Goal: Task Accomplishment & Management: Manage account settings

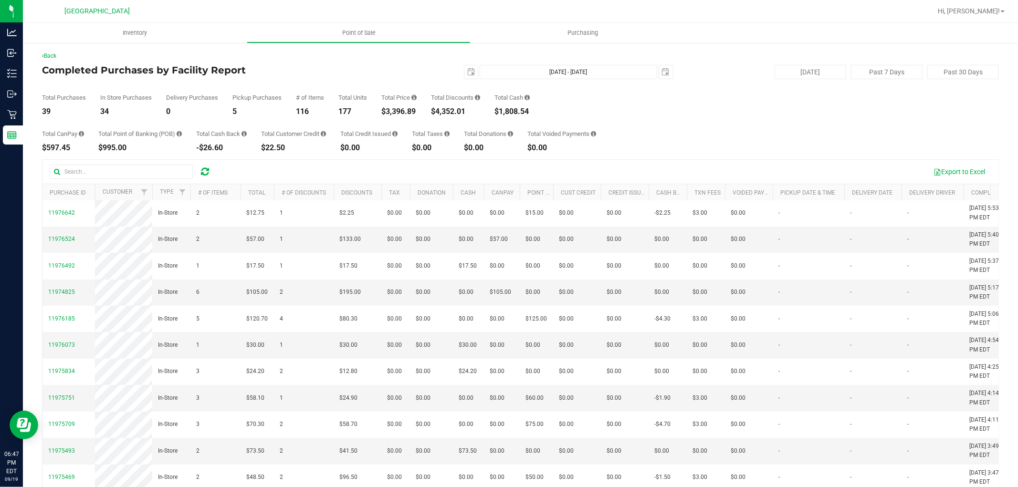
scroll to position [168, 0]
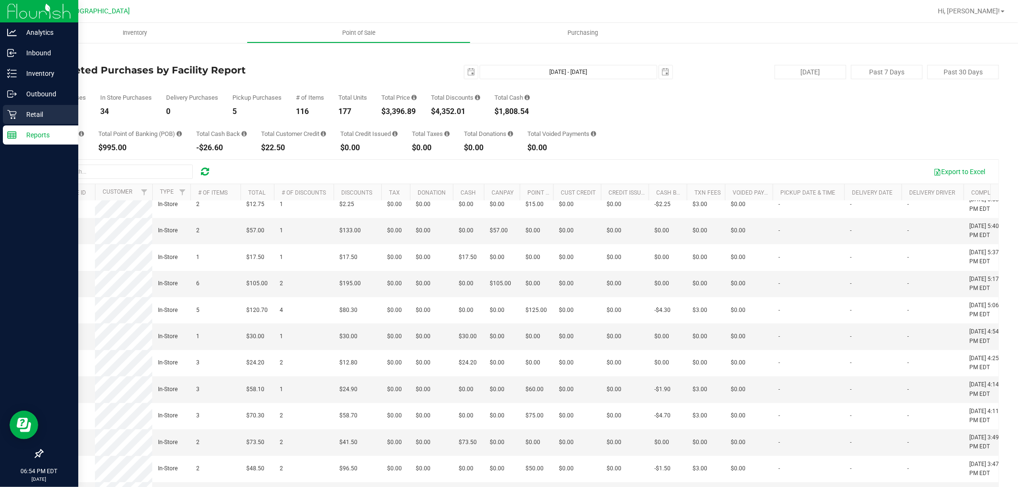
click at [9, 120] on div "Retail" at bounding box center [40, 114] width 75 height 19
click at [11, 134] on line at bounding box center [12, 134] width 9 height 0
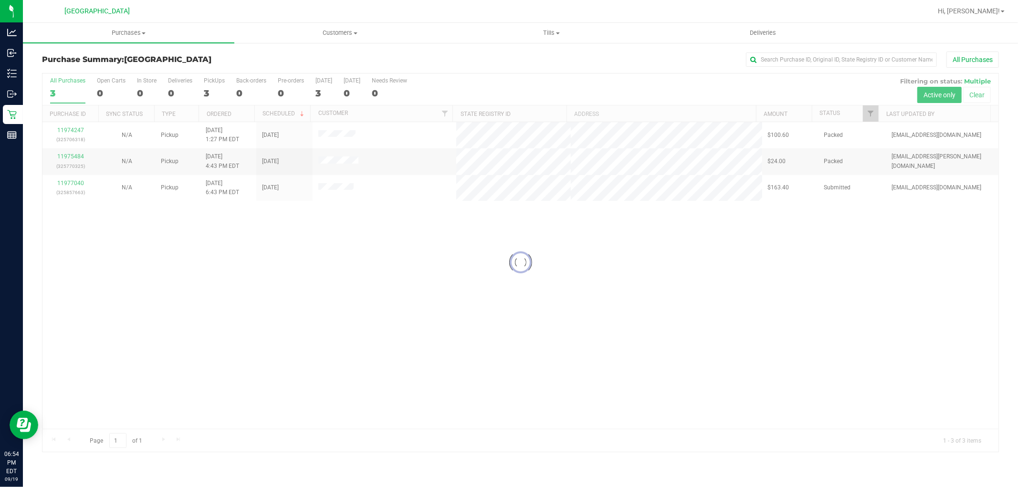
click at [434, 292] on div at bounding box center [520, 263] width 956 height 379
click at [56, 185] on div at bounding box center [520, 263] width 956 height 379
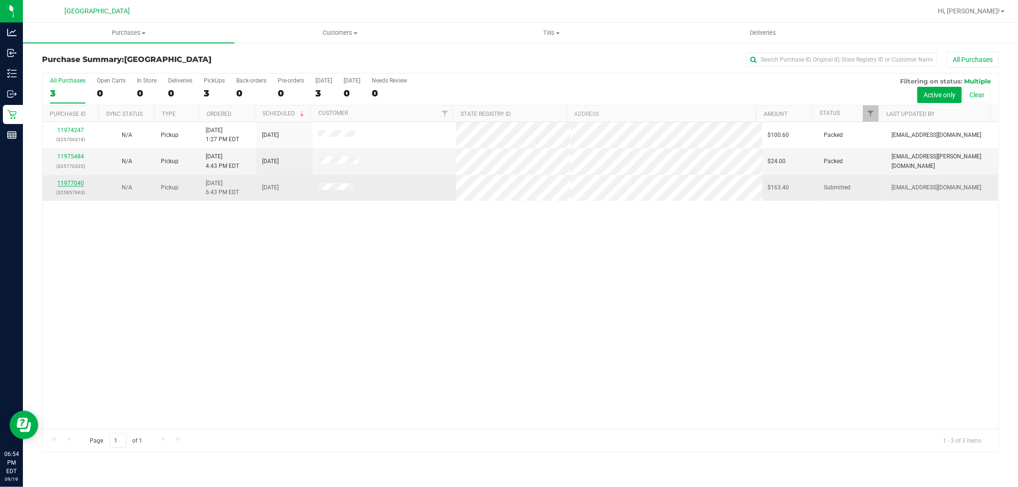
click at [66, 180] on link "11977040" at bounding box center [70, 183] width 27 height 7
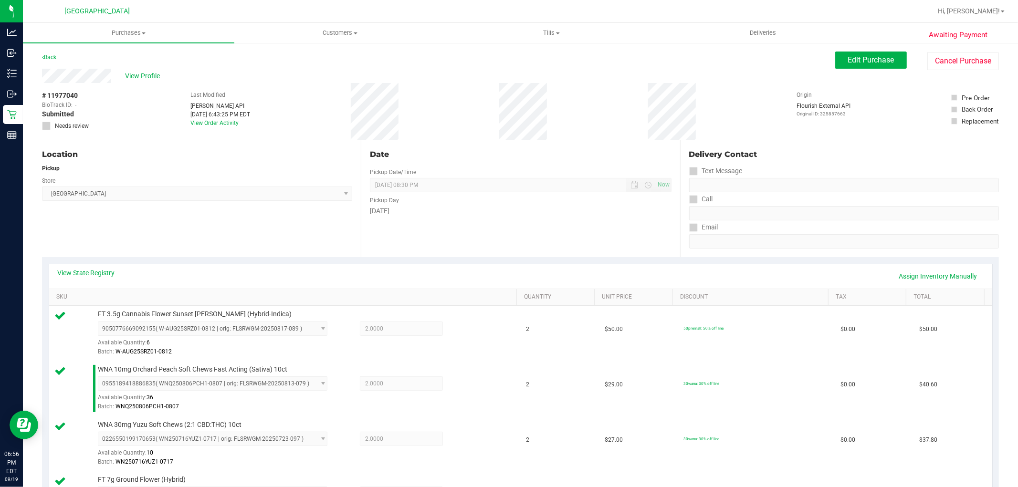
scroll to position [460, 0]
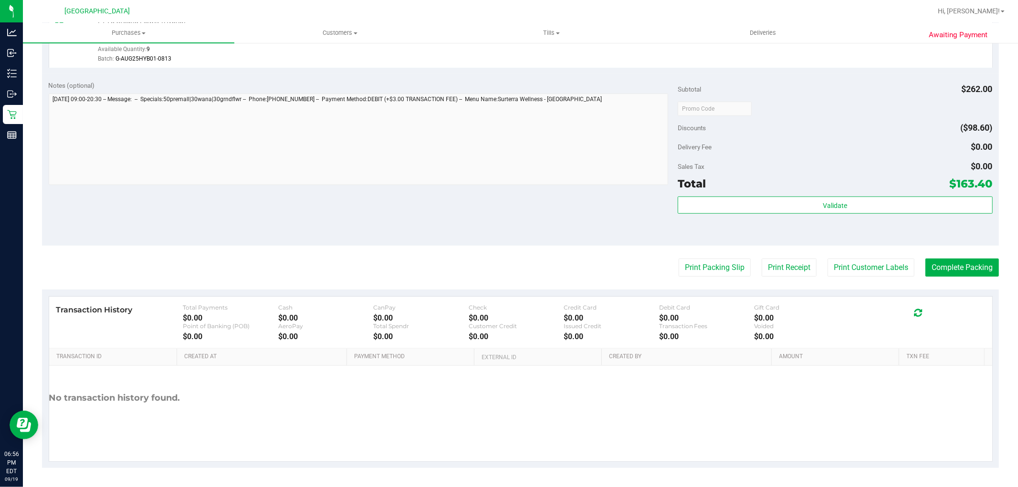
click at [842, 183] on div "Total $163.40" at bounding box center [835, 183] width 315 height 17
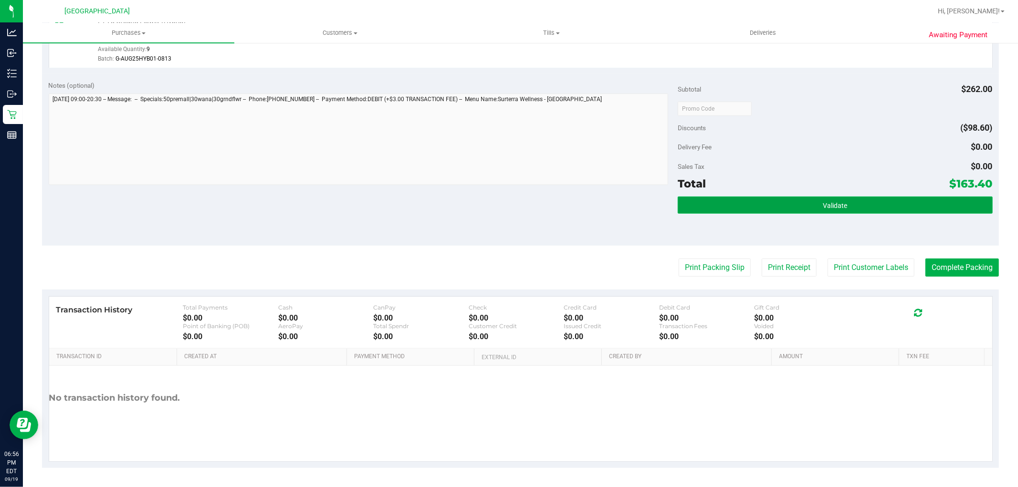
click at [828, 206] on span "Validate" at bounding box center [835, 206] width 24 height 8
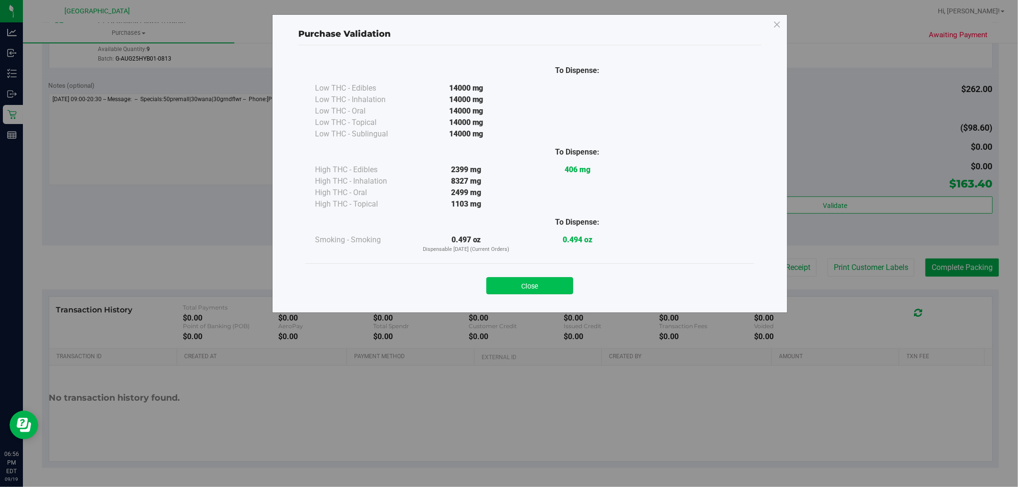
click at [571, 278] on button "Close" at bounding box center [530, 285] width 87 height 17
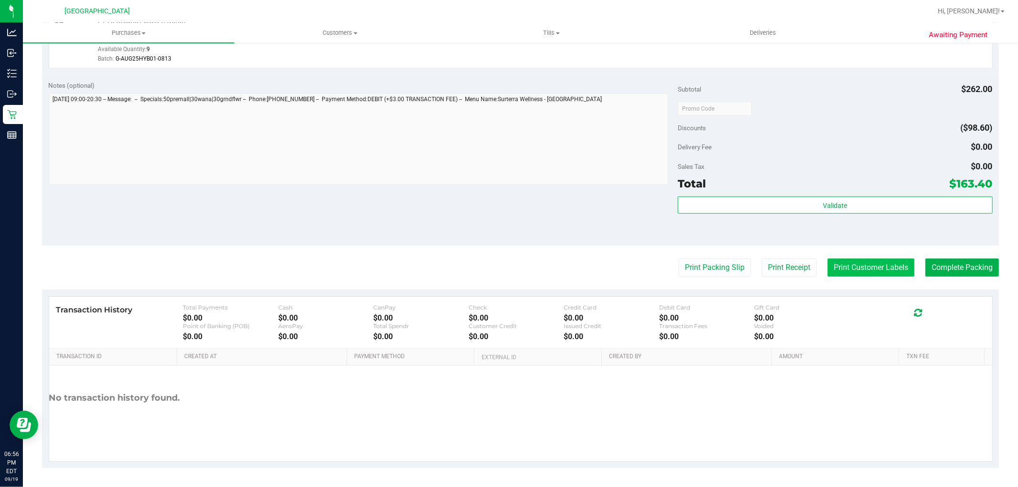
click at [861, 265] on button "Print Customer Labels" at bounding box center [871, 268] width 87 height 18
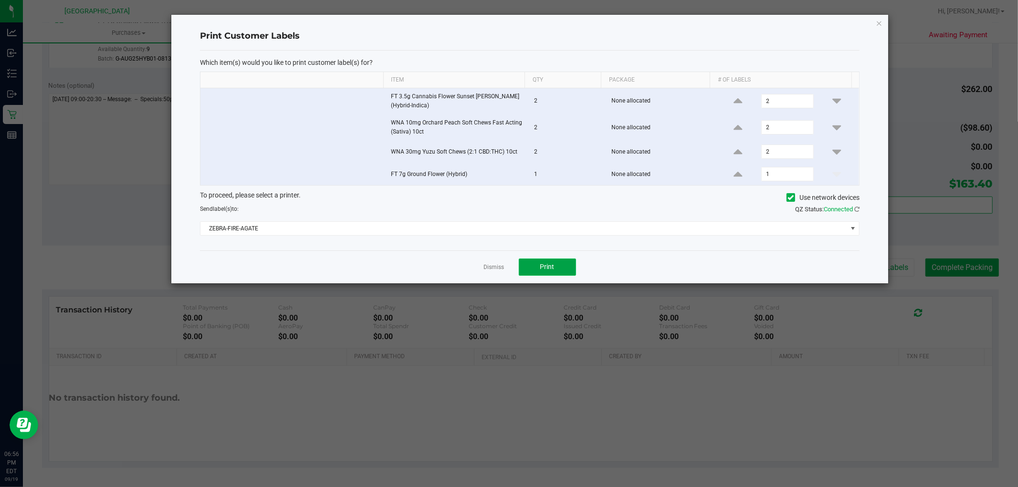
click at [561, 274] on button "Print" at bounding box center [547, 267] width 57 height 17
click at [491, 268] on link "Dismiss" at bounding box center [494, 268] width 21 height 8
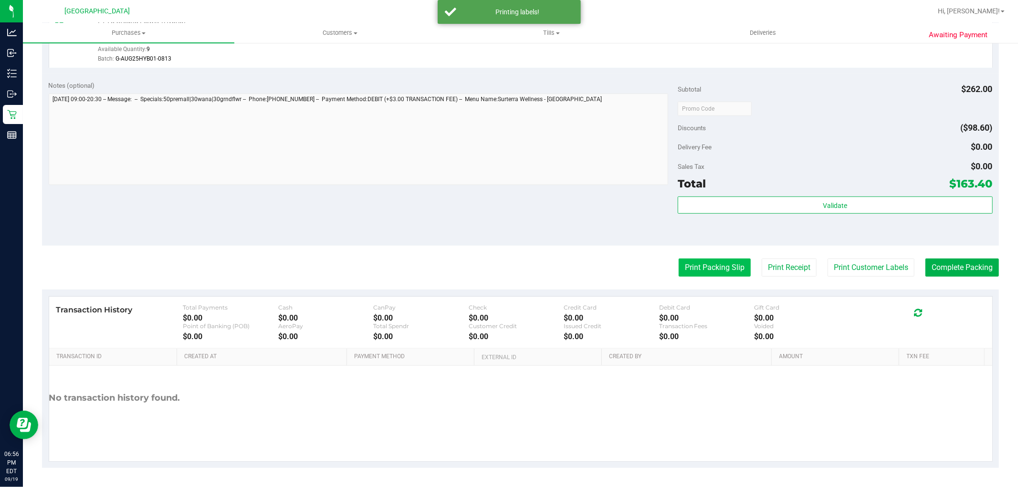
click at [679, 266] on button "Print Packing Slip" at bounding box center [715, 268] width 72 height 18
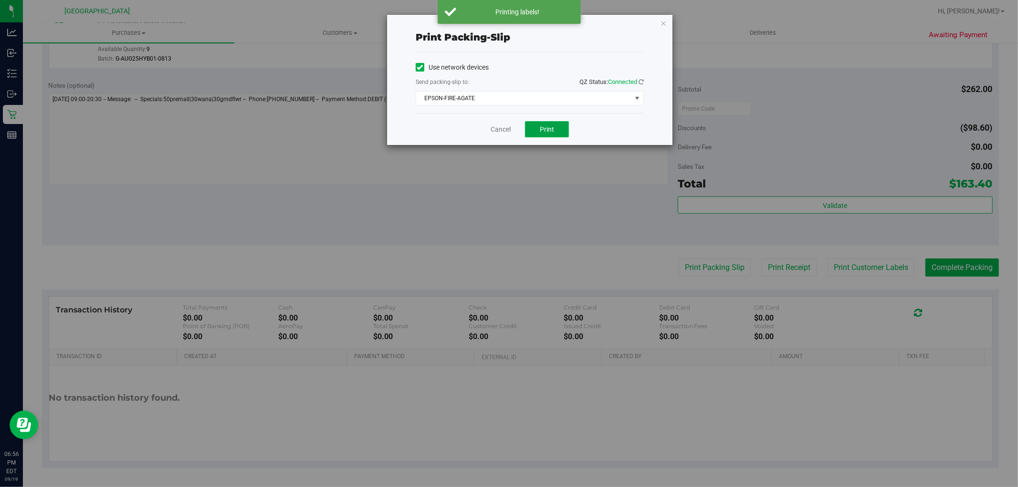
click at [547, 134] on button "Print" at bounding box center [547, 129] width 44 height 16
click at [497, 131] on link "Cancel" at bounding box center [501, 130] width 20 height 10
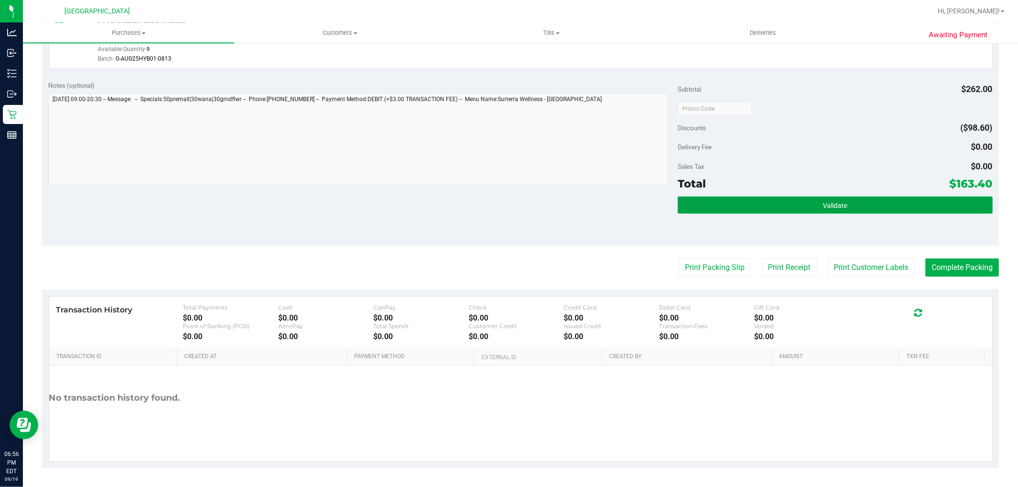
click at [843, 212] on button "Validate" at bounding box center [835, 205] width 315 height 17
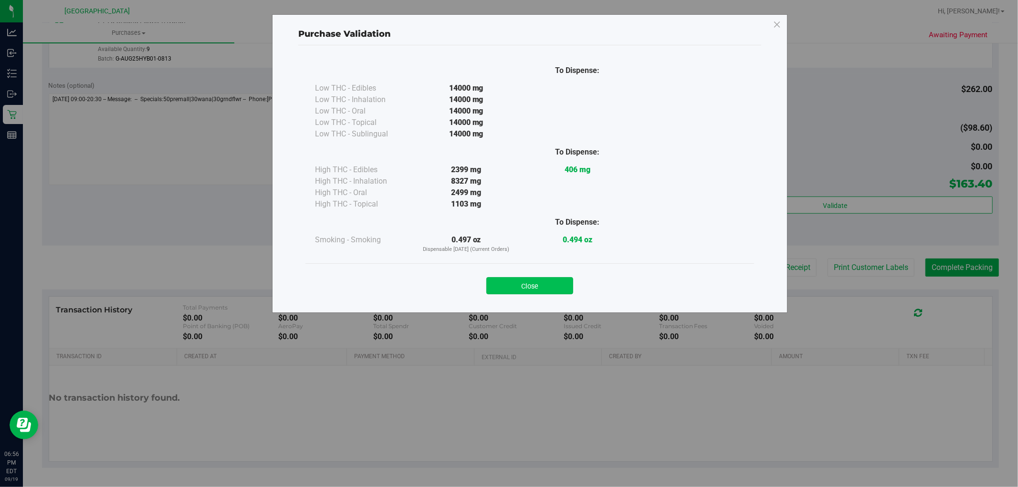
click at [551, 293] on button "Close" at bounding box center [530, 285] width 87 height 17
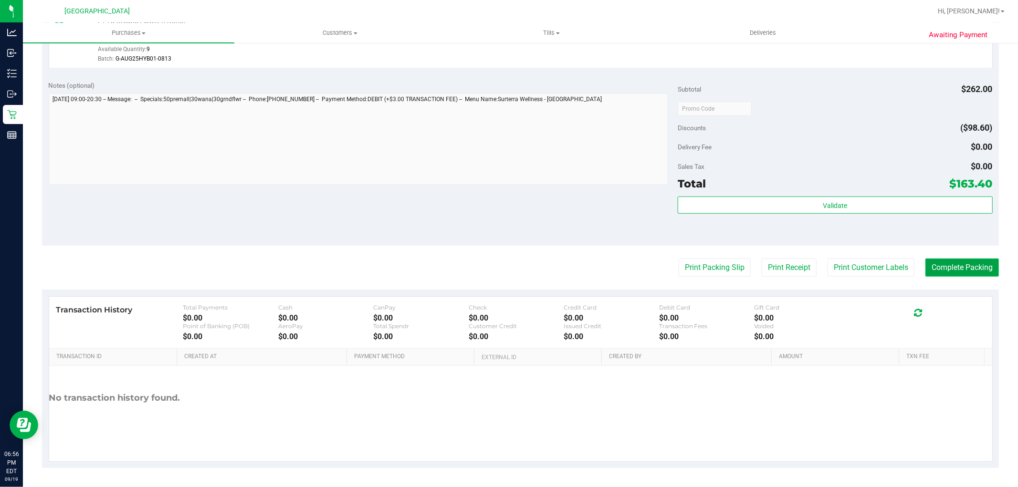
click at [969, 271] on button "Complete Packing" at bounding box center [963, 268] width 74 height 18
